Goal: Transaction & Acquisition: Purchase product/service

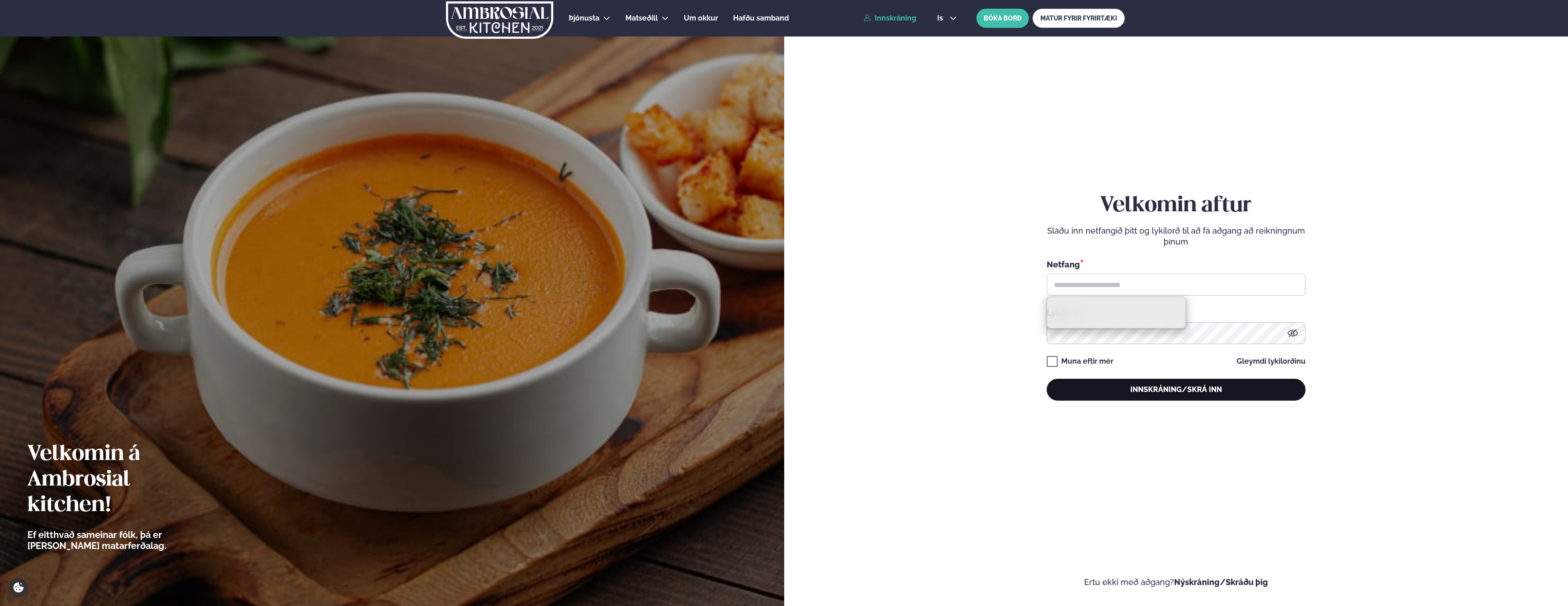
type input "**********"
click at [1096, 388] on button "Innskráning/Skrá inn" at bounding box center [1176, 389] width 259 height 22
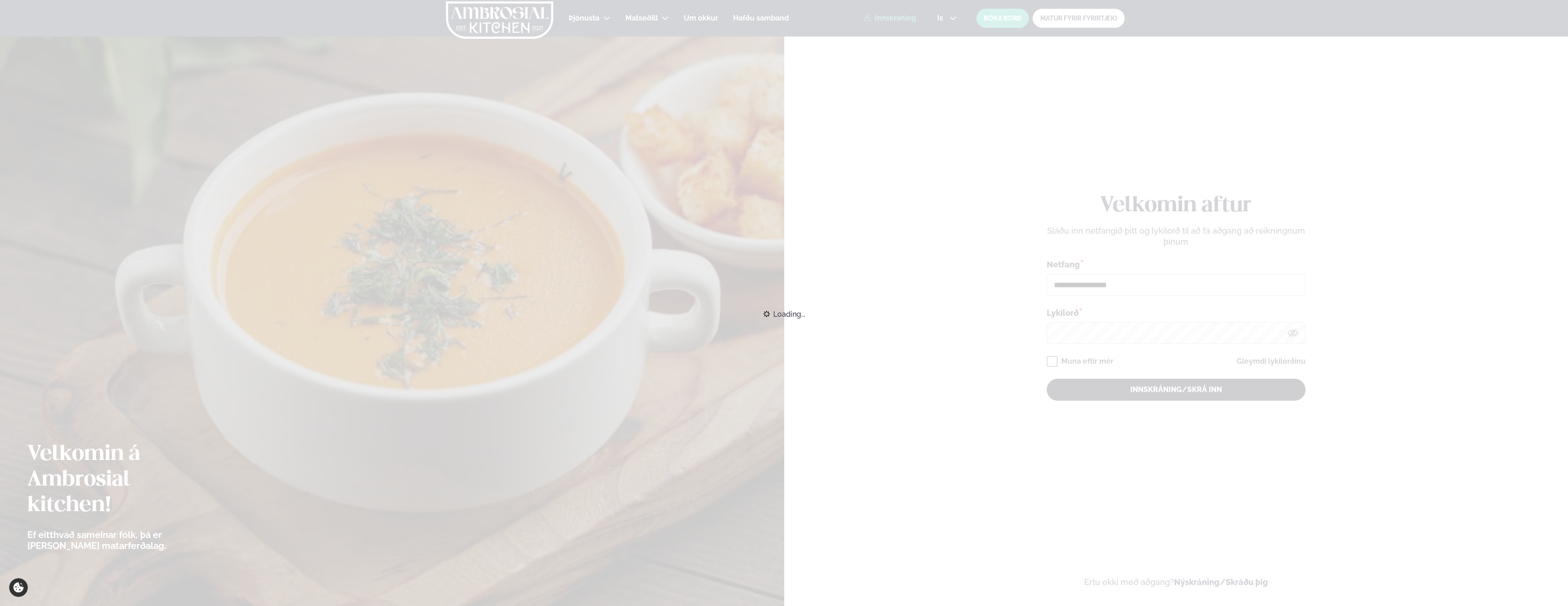
click at [1096, 324] on div "Loading..." at bounding box center [784, 314] width 1568 height 20
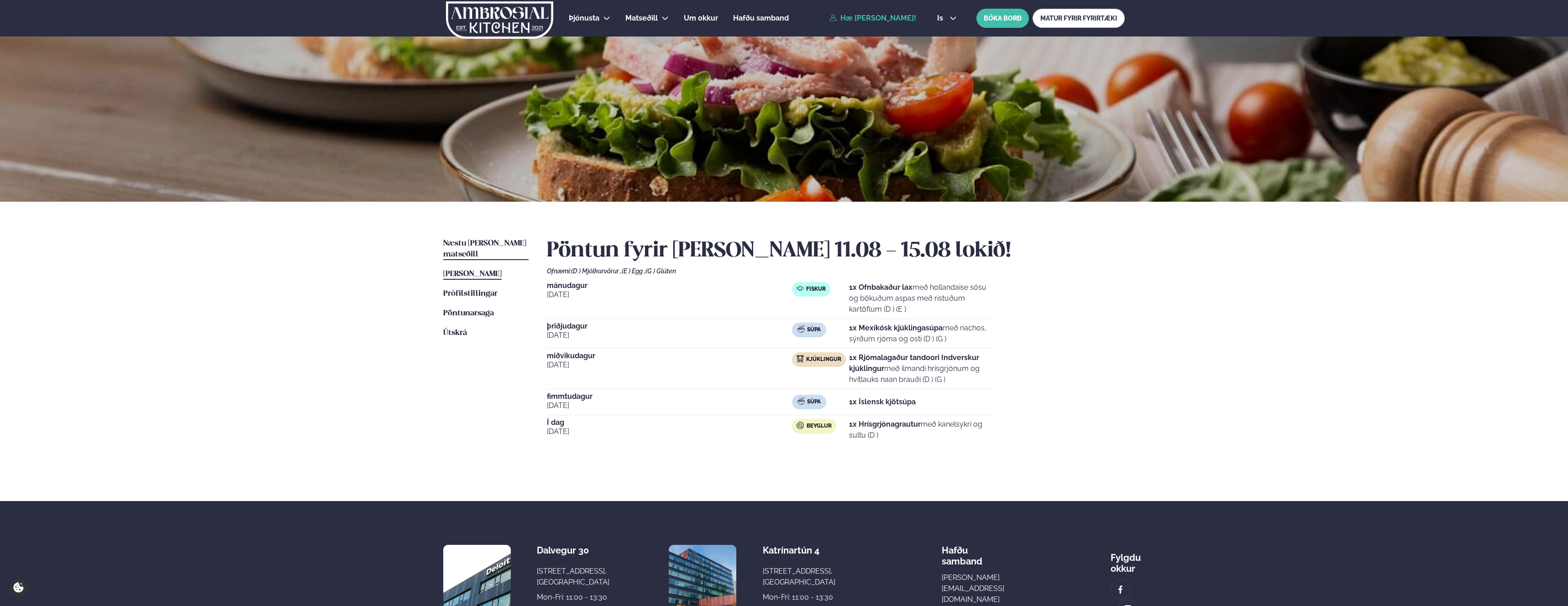
click at [472, 240] on span "Næstu [PERSON_NAME] matseðill" at bounding box center [485, 249] width 83 height 18
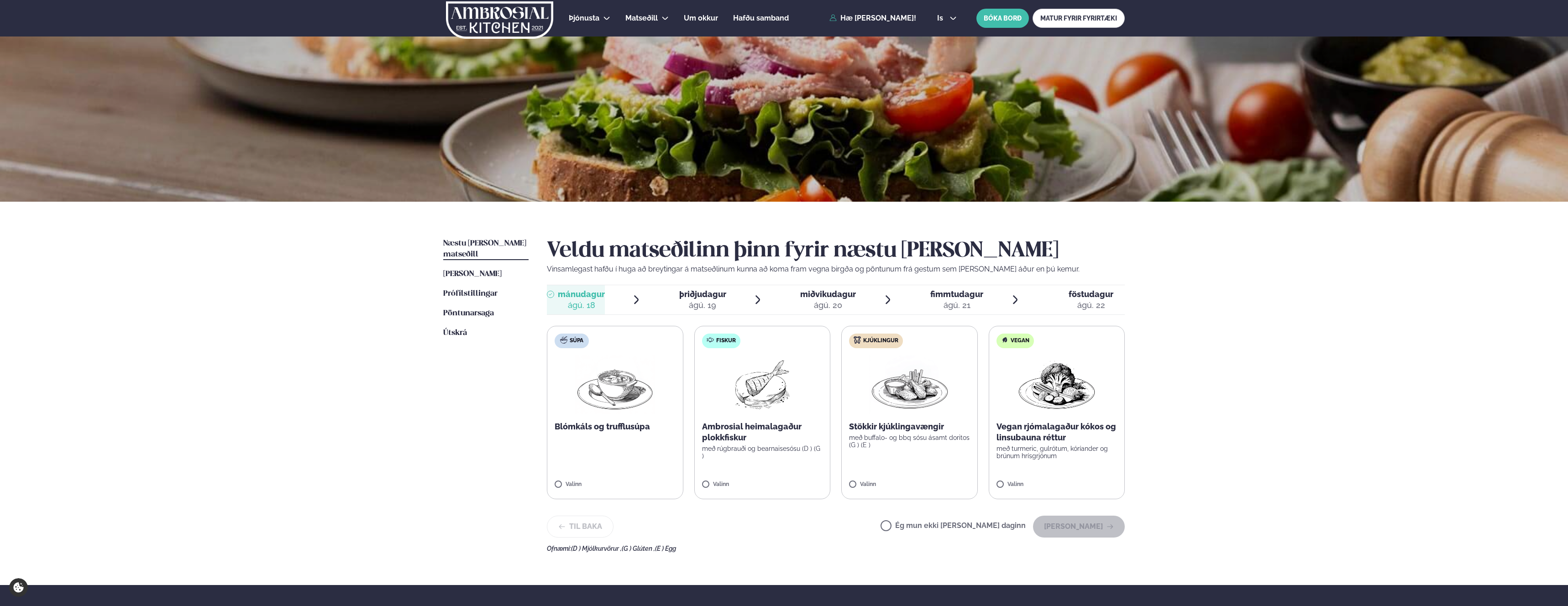
click at [912, 435] on p "með buffalo- og bbq sósu ásamt doritos (G ) (E )" at bounding box center [909, 441] width 121 height 14
click at [1093, 523] on button "[PERSON_NAME]" at bounding box center [1079, 527] width 91 height 22
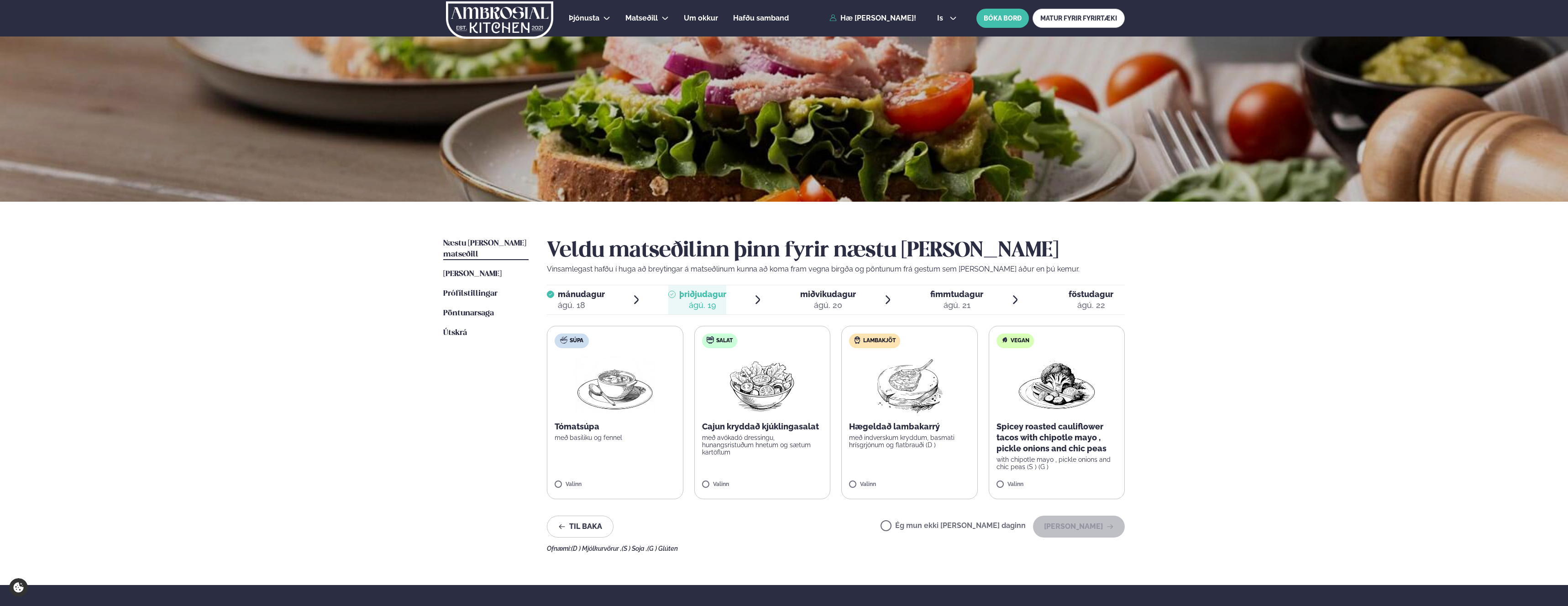
click at [798, 462] on label "Salat Cajun kryddað kjúklingasalat með avókadó dressingu, hunangsristuðum hnetu…" at bounding box center [762, 413] width 136 height 173
click at [1083, 528] on button "[PERSON_NAME]" at bounding box center [1079, 527] width 91 height 22
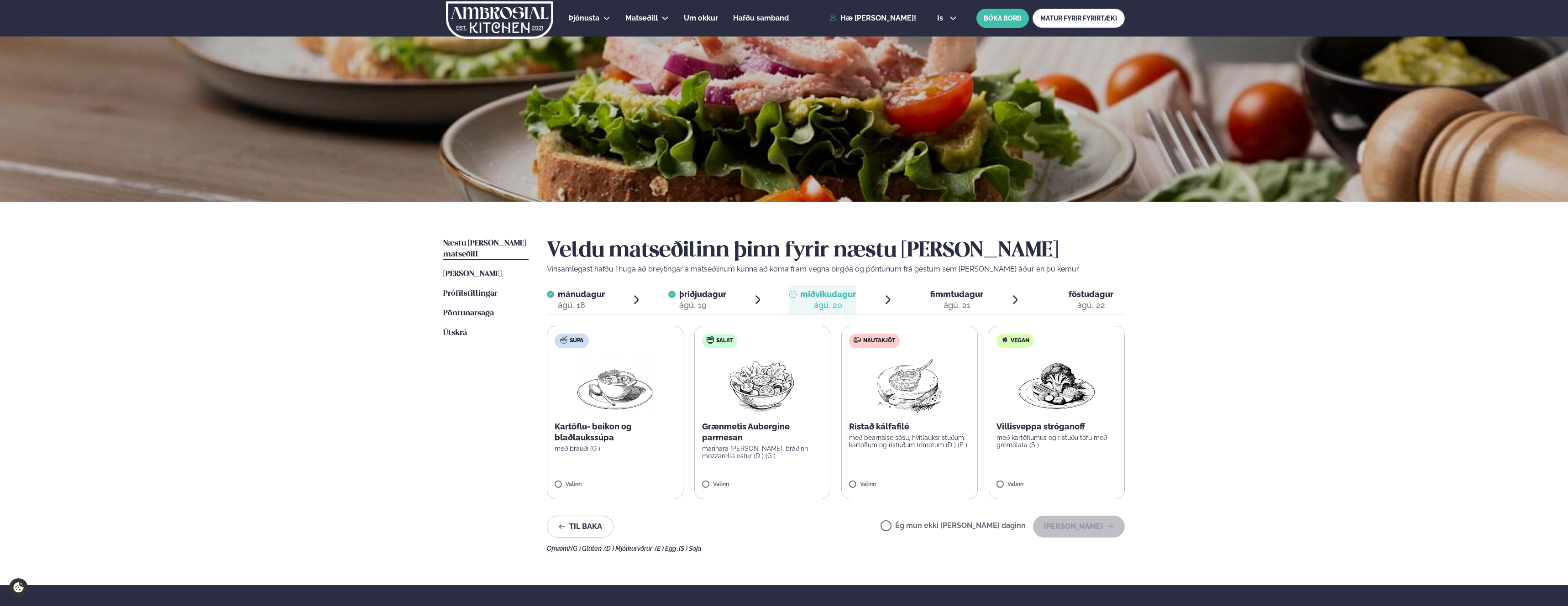
click at [854, 481] on label "Nautakjöt Ristað kálfafilé með bearnaise sósu, hvítlauksristuðum kartöflum og r…" at bounding box center [909, 413] width 136 height 173
click at [1063, 532] on button "[PERSON_NAME]" at bounding box center [1079, 527] width 91 height 22
click at [851, 462] on label "Nautakjöt Heimalagað lasagne með basil pesto, hvítlauksbrauði og parmesanosti (…" at bounding box center [909, 413] width 136 height 173
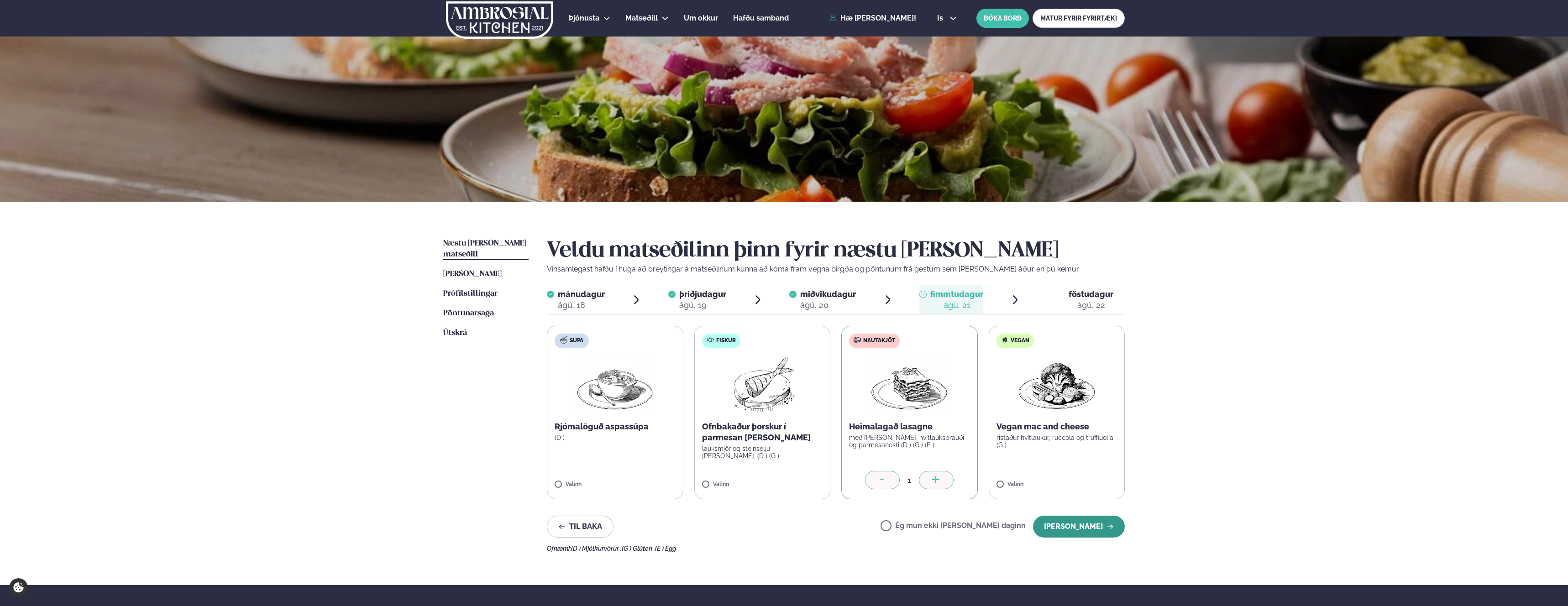
click at [1087, 530] on button "[PERSON_NAME]" at bounding box center [1079, 527] width 91 height 22
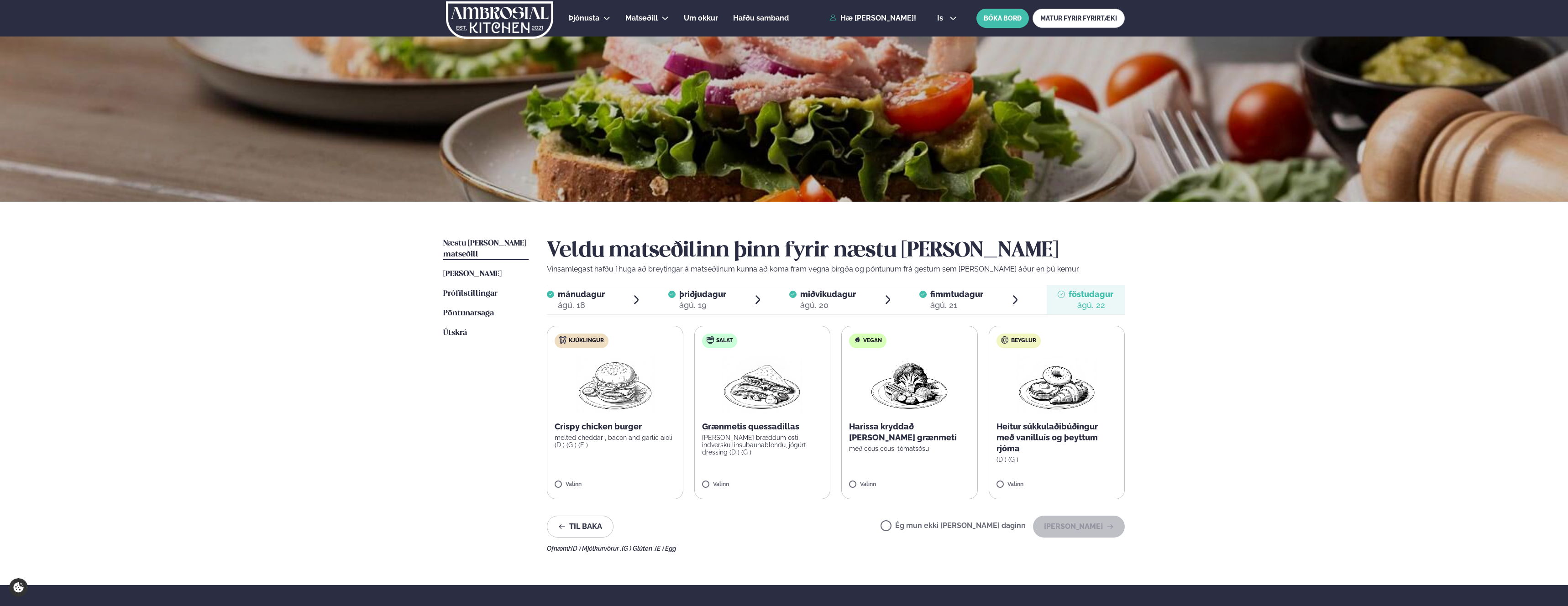
click at [591, 445] on p "melted cheddar , bacon and garlic aioli (D ) (G ) (E )" at bounding box center [615, 441] width 121 height 14
click at [1065, 527] on button "[PERSON_NAME]" at bounding box center [1079, 527] width 91 height 22
